Goal: Feedback & Contribution: Submit feedback/report problem

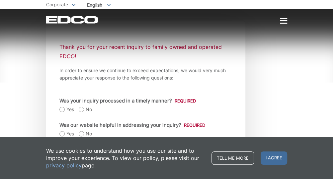
scroll to position [100, 0]
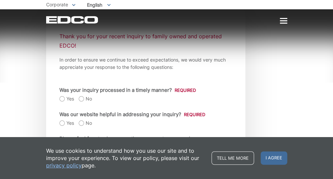
click at [62, 98] on label "Yes" at bounding box center [66, 98] width 15 height 7
radio input "true"
click at [61, 124] on label "Yes" at bounding box center [66, 122] width 15 height 7
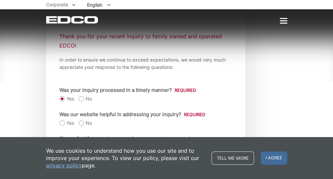
radio input "true"
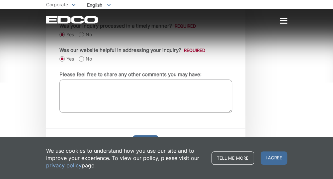
scroll to position [166, 0]
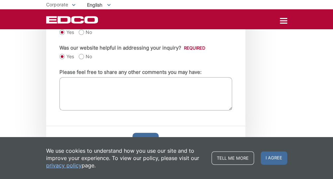
click at [96, 91] on textarea "Please feel free to share any other comments you may have:" at bounding box center [145, 93] width 173 height 33
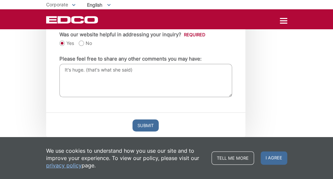
scroll to position [192, 0]
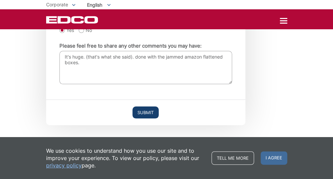
type textarea "It's huge. (that's what she said). done with the jammed amazon flattened boxes."
click at [149, 110] on input "Submit" at bounding box center [145, 112] width 26 height 12
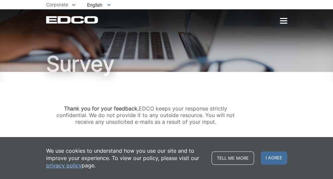
scroll to position [17, 0]
